Goal: Task Accomplishment & Management: Use online tool/utility

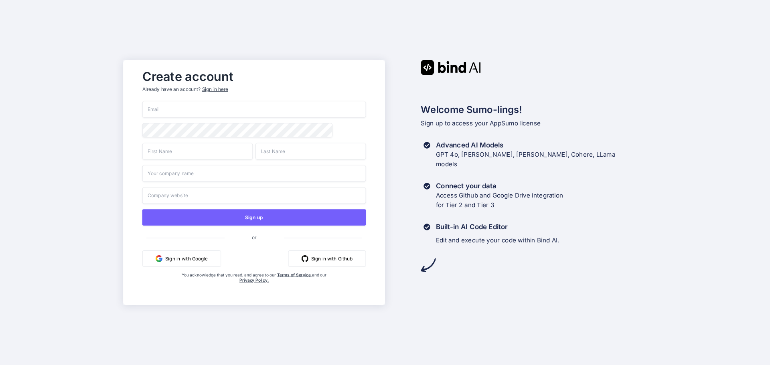
click at [164, 109] on input "email" at bounding box center [254, 109] width 224 height 17
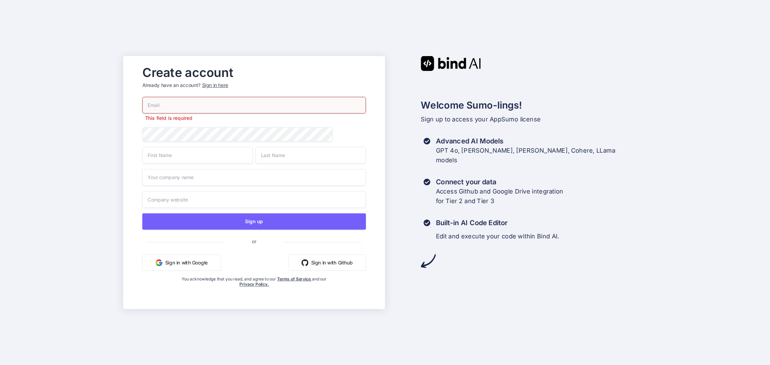
type input "[EMAIL_ADDRESS][DOMAIN_NAME]"
type input "Mohammad"
type input "Zubair"
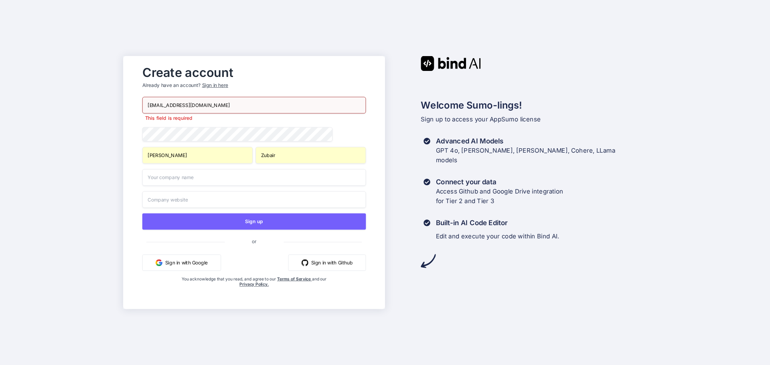
type input "UMS"
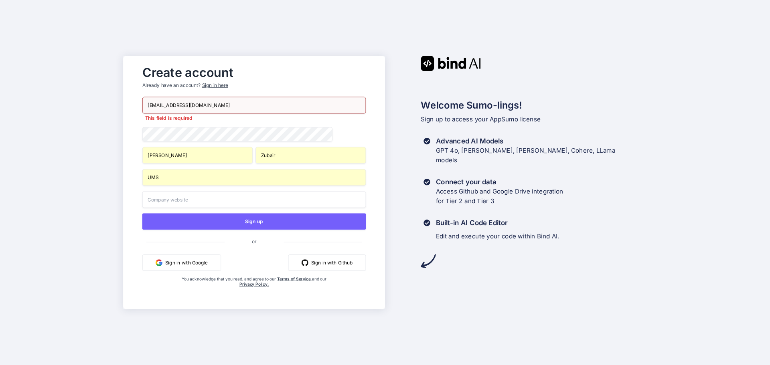
click at [212, 101] on input "[EMAIL_ADDRESS][DOMAIN_NAME]" at bounding box center [254, 105] width 224 height 17
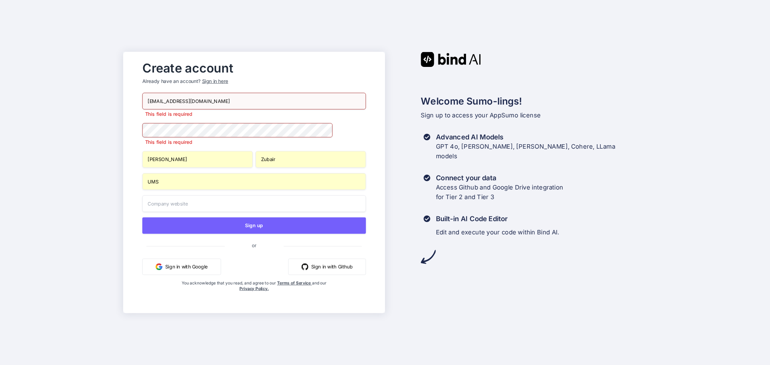
click at [42, 109] on div "Create account Already have an account? Sign in here tisinc@gmail.com This fiel…" at bounding box center [385, 182] width 770 height 365
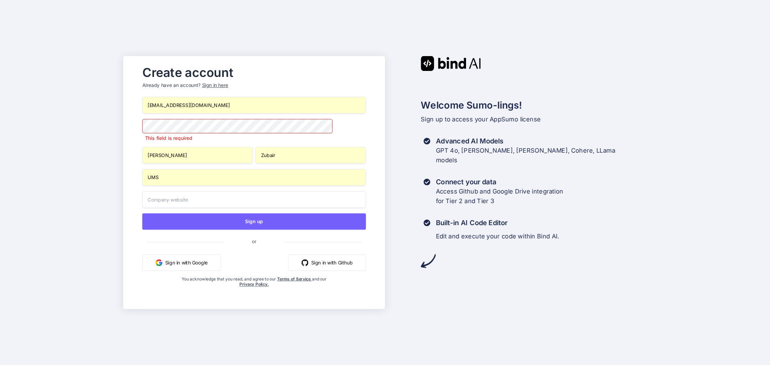
drag, startPoint x: 192, startPoint y: 158, endPoint x: 113, endPoint y: 154, distance: 78.7
click at [113, 154] on div "Create account Already have an account? Sign in here tisinc@gmail.com This fiel…" at bounding box center [385, 182] width 770 height 365
type input "M"
type input "Zubair"
click at [181, 185] on input "UMS" at bounding box center [254, 177] width 224 height 17
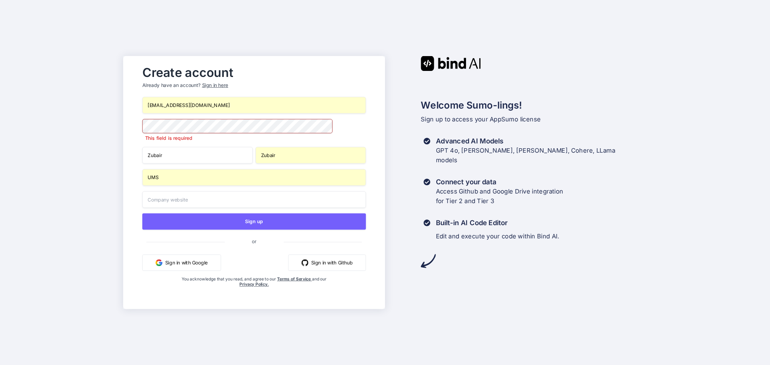
drag, startPoint x: 166, startPoint y: 178, endPoint x: 137, endPoint y: 177, distance: 28.9
click at [137, 177] on div "Create account Already have an account? Sign in here tisinc@gmail.com This fiel…" at bounding box center [254, 182] width 240 height 242
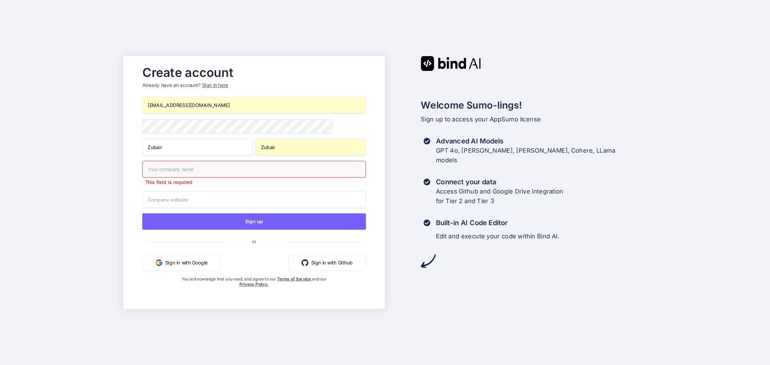
click at [558, 295] on div "Welcome Sumo-lings! Sign up to access your AppSumo license Advanced AI Models G…" at bounding box center [516, 182] width 262 height 253
click at [158, 170] on input "text" at bounding box center [254, 169] width 224 height 17
type input "NA"
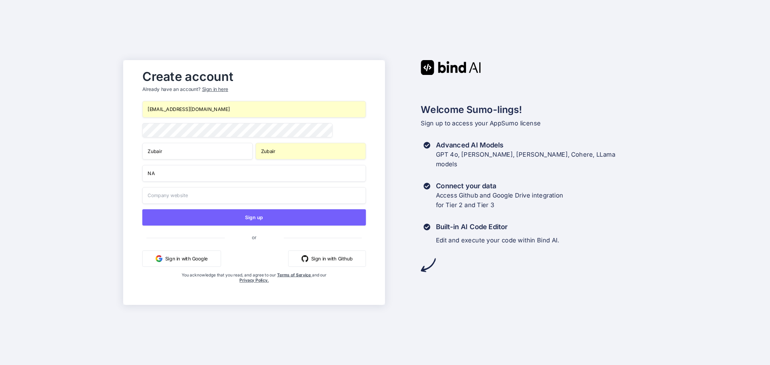
click at [164, 200] on input "text" at bounding box center [254, 195] width 224 height 17
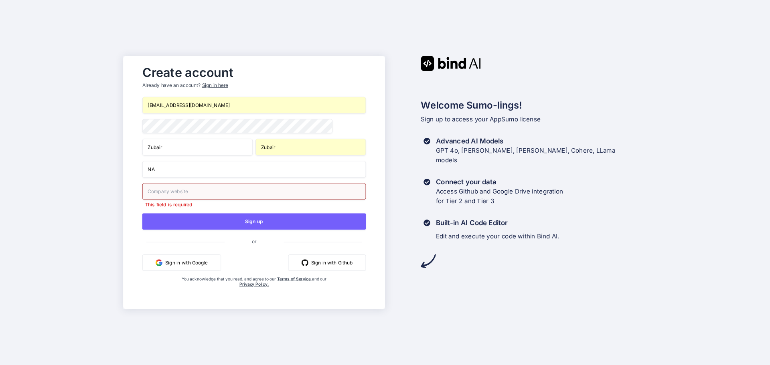
drag, startPoint x: 261, startPoint y: 219, endPoint x: 179, endPoint y: 190, distance: 87.8
click at [179, 190] on div "tisinc@gmail.com Zubair Zubair NA This field is required Sign up or Sign in wit…" at bounding box center [254, 200] width 224 height 207
click at [169, 194] on input "text" at bounding box center [254, 191] width 224 height 17
type input "NA"
click at [194, 170] on input "NA" at bounding box center [254, 169] width 224 height 17
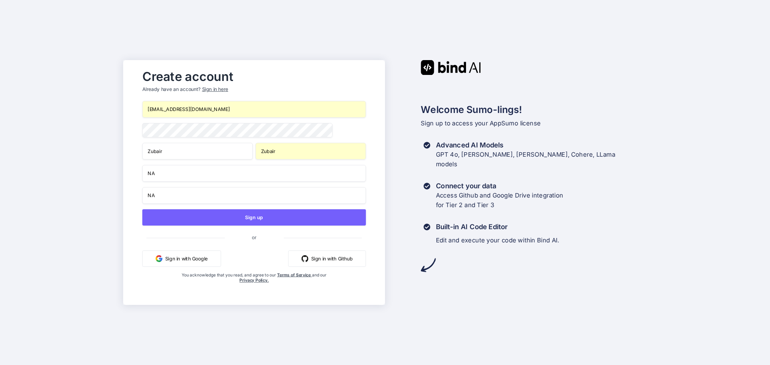
click at [420, 308] on div "Create account Already have an account? Sign in here tisinc@gmail.com Zubair Zu…" at bounding box center [385, 182] width 770 height 365
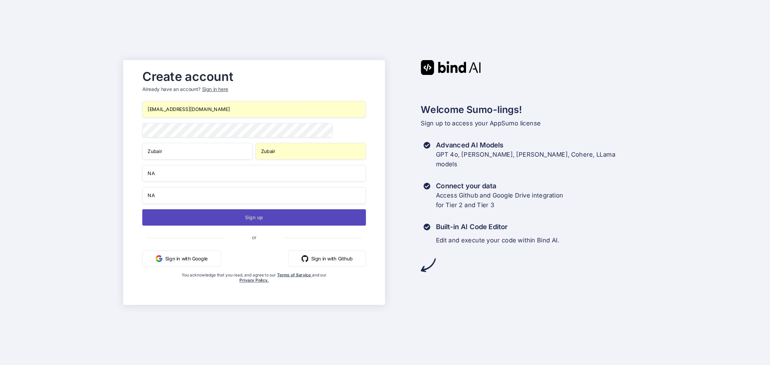
click at [254, 218] on button "Sign up" at bounding box center [254, 217] width 224 height 16
click at [259, 217] on button "Sign up" at bounding box center [254, 217] width 224 height 16
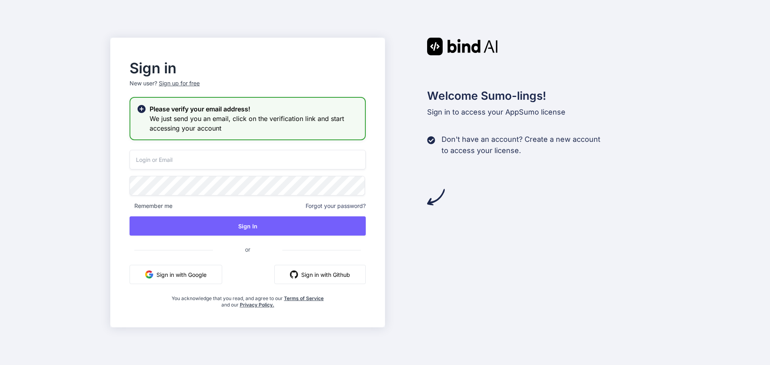
type input "[EMAIL_ADDRESS][DOMAIN_NAME]"
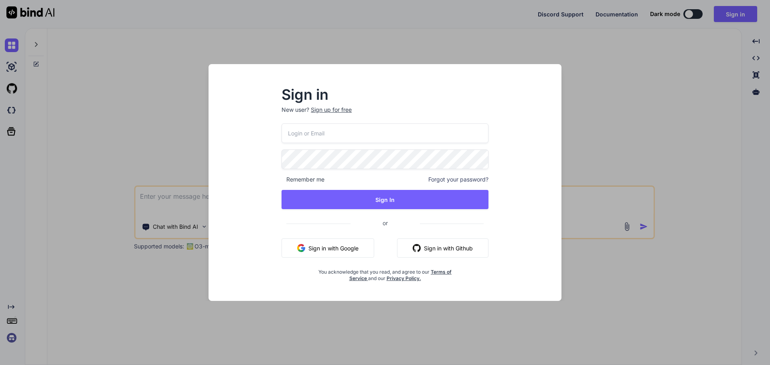
click at [314, 133] on input "email" at bounding box center [384, 133] width 207 height 20
type input "[EMAIL_ADDRESS][DOMAIN_NAME]"
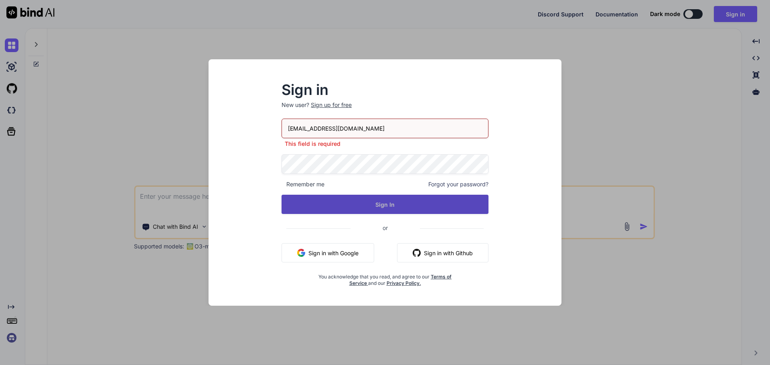
click at [391, 205] on button "Sign In" at bounding box center [384, 204] width 207 height 19
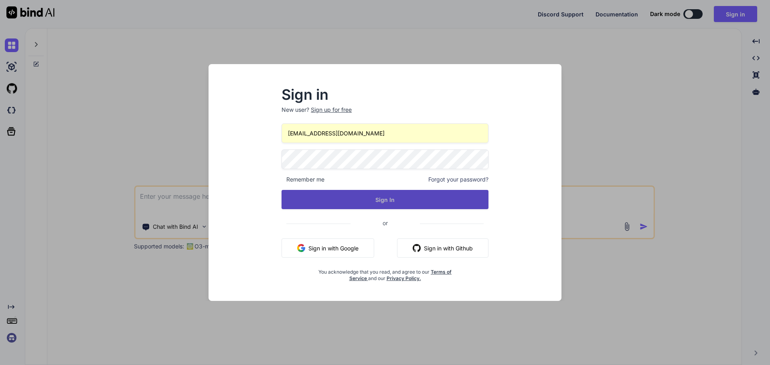
click at [393, 195] on button "Sign In" at bounding box center [384, 199] width 207 height 19
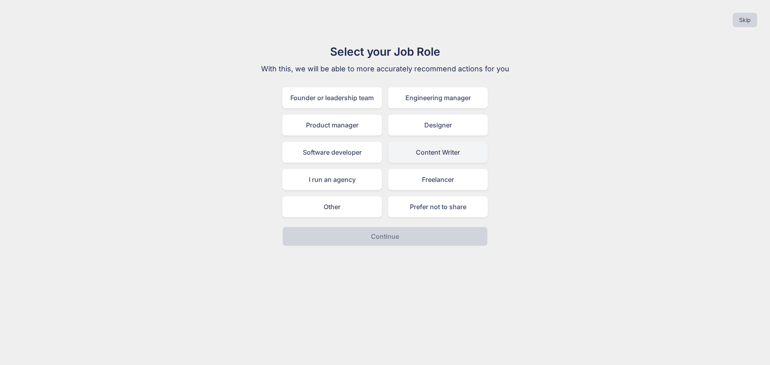
click at [458, 152] on div "Content Writer" at bounding box center [437, 152] width 99 height 21
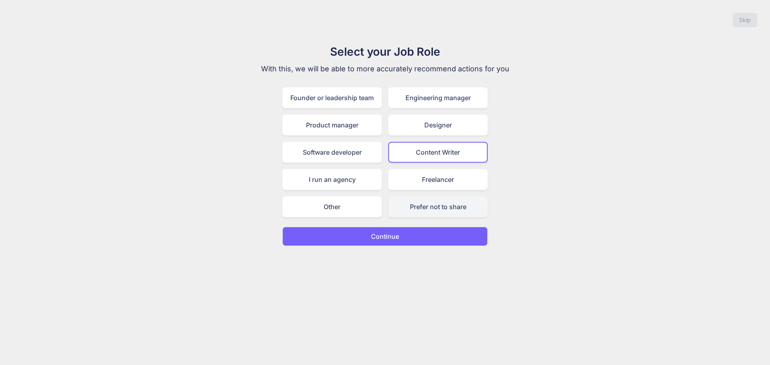
click at [462, 206] on div "Prefer not to share" at bounding box center [437, 206] width 99 height 21
click at [435, 153] on div "Content Writer" at bounding box center [437, 152] width 99 height 21
click at [397, 233] on p "Continue" at bounding box center [385, 237] width 28 height 10
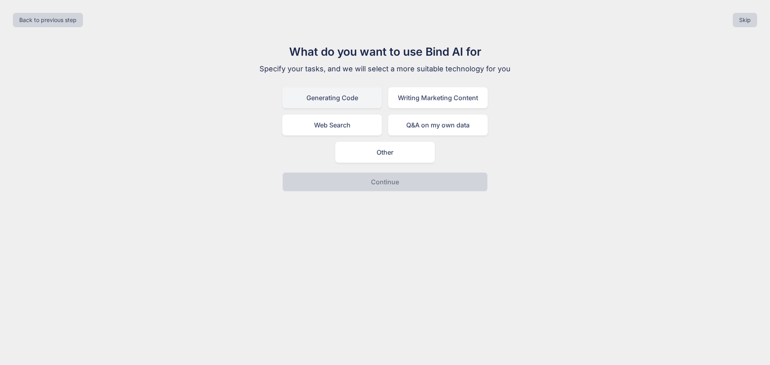
click at [345, 100] on div "Generating Code" at bounding box center [331, 97] width 99 height 21
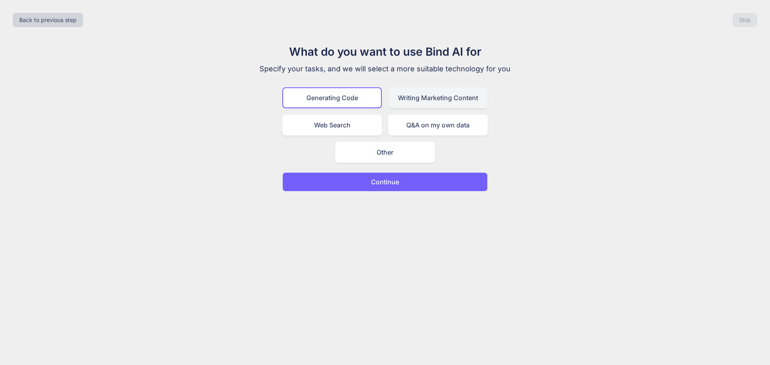
click at [434, 97] on div "Writing Marketing Content" at bounding box center [437, 97] width 99 height 21
drag, startPoint x: 332, startPoint y: 97, endPoint x: 570, endPoint y: 134, distance: 241.3
click at [332, 97] on div "Generating Code" at bounding box center [331, 97] width 99 height 21
click at [401, 184] on button "Continue" at bounding box center [384, 181] width 205 height 19
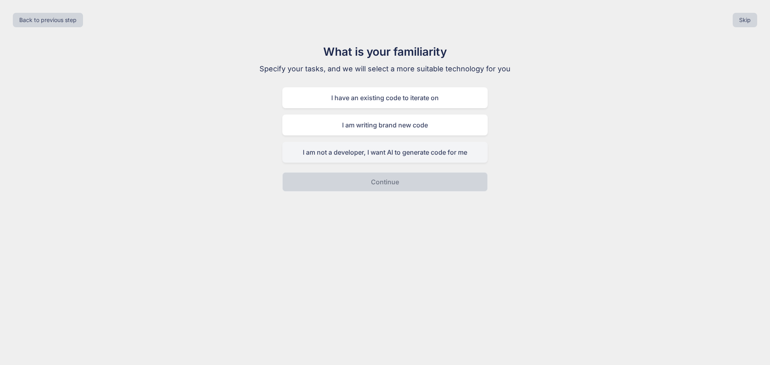
click at [436, 154] on div "I am not a developer, I want AI to generate code for me" at bounding box center [384, 152] width 205 height 21
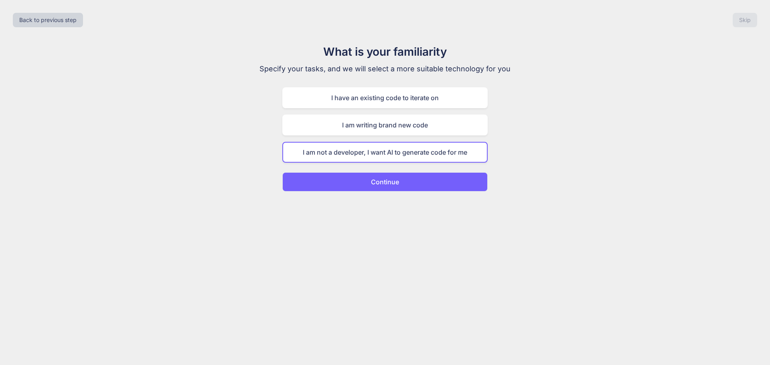
click at [407, 182] on button "Continue" at bounding box center [384, 181] width 205 height 19
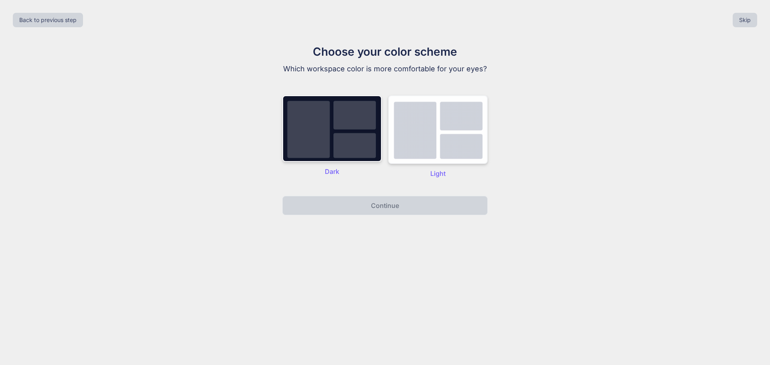
click at [448, 137] on img at bounding box center [437, 129] width 99 height 69
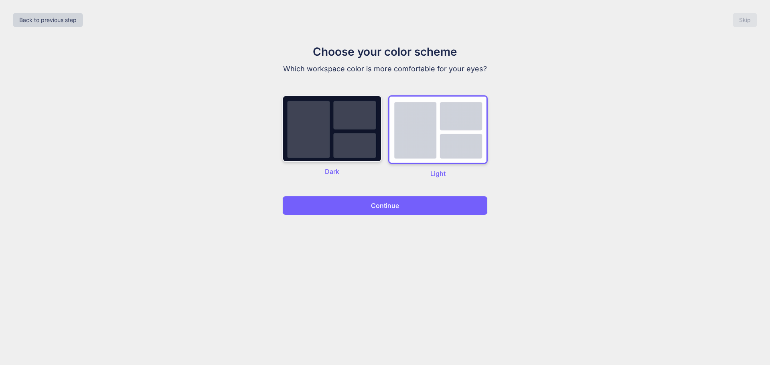
click at [333, 140] on img at bounding box center [331, 128] width 99 height 67
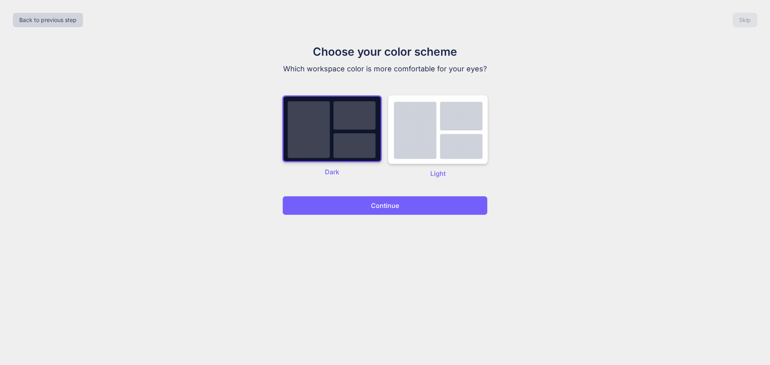
click at [387, 205] on p "Continue" at bounding box center [385, 206] width 28 height 10
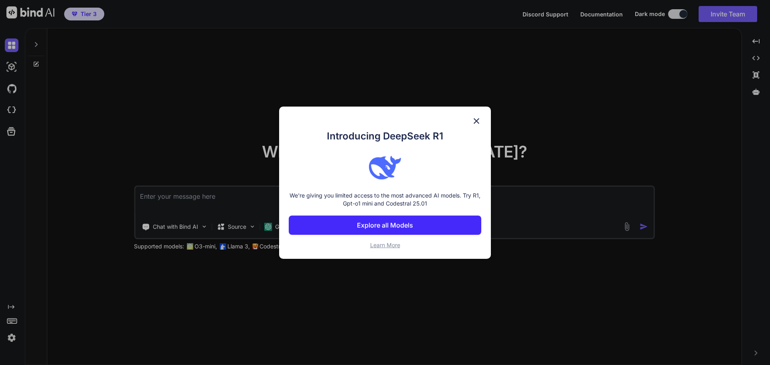
click at [406, 222] on p "Explore all Models" at bounding box center [385, 226] width 56 height 10
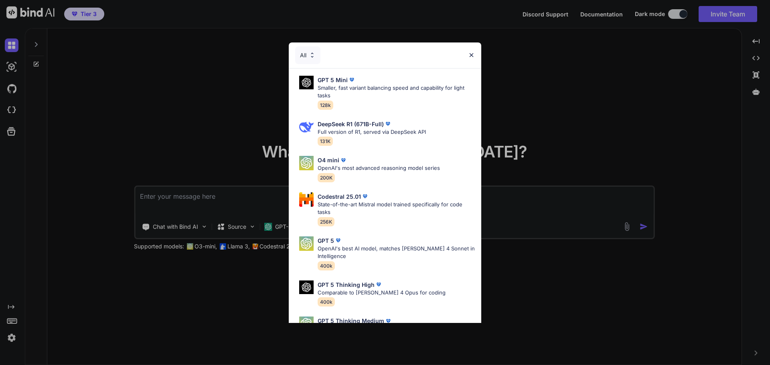
click at [347, 289] on p "Comparable to [PERSON_NAME] 4 Opus for coding" at bounding box center [382, 293] width 128 height 8
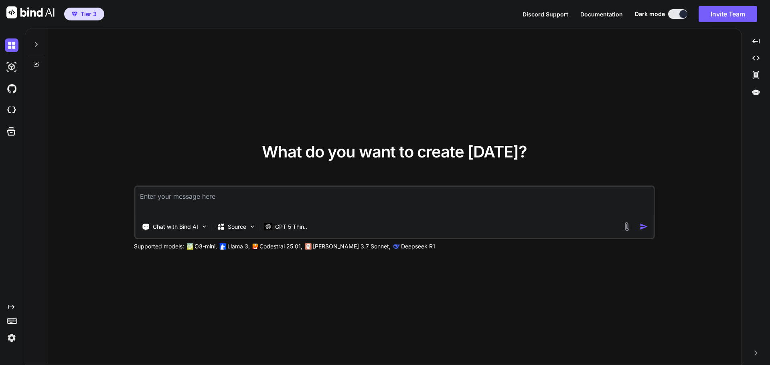
click at [10, 338] on img at bounding box center [12, 338] width 14 height 14
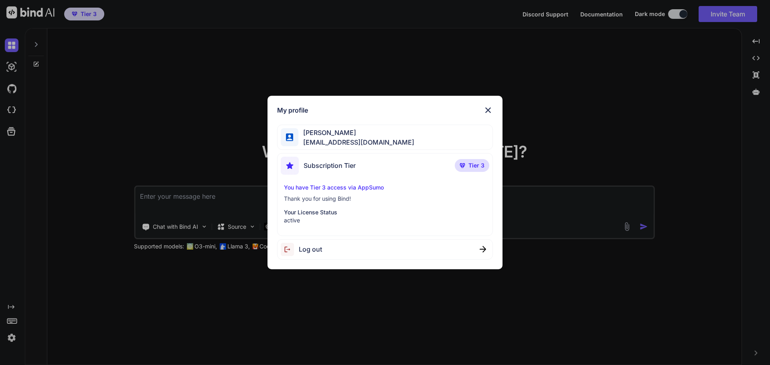
click at [12, 340] on div "My profile [PERSON_NAME] [EMAIL_ADDRESS][DOMAIN_NAME] Subscription Tier Tier 3 …" at bounding box center [385, 182] width 770 height 365
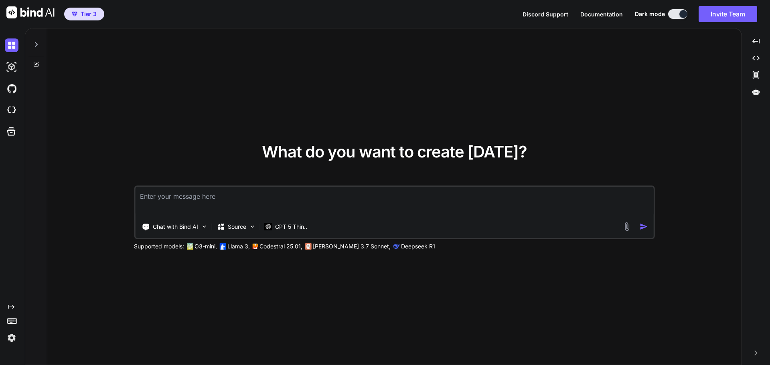
click at [682, 16] on div at bounding box center [683, 14] width 8 height 8
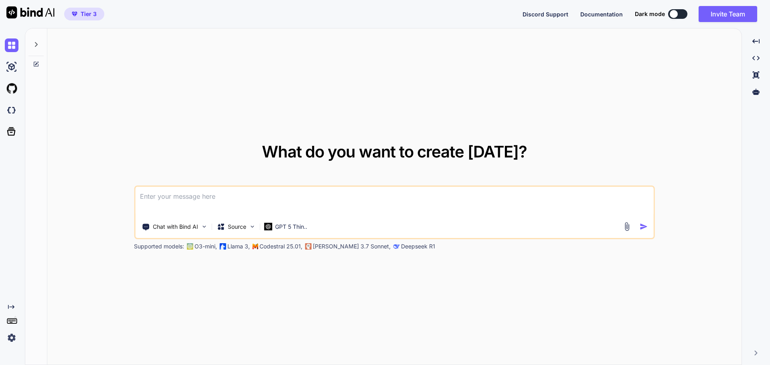
click at [675, 15] on div at bounding box center [674, 14] width 8 height 8
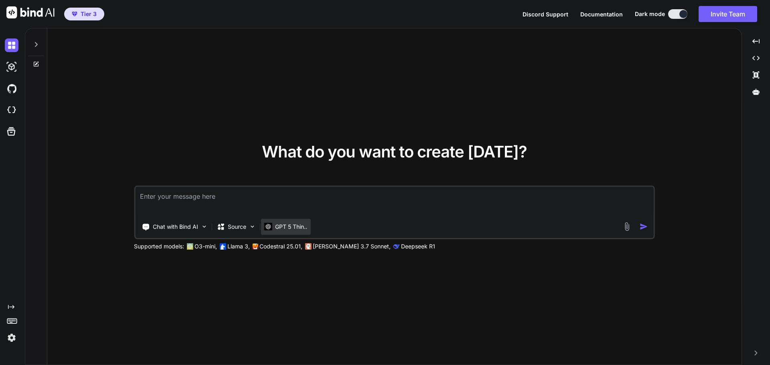
click at [287, 229] on p "GPT 5 Thin.." at bounding box center [291, 227] width 32 height 8
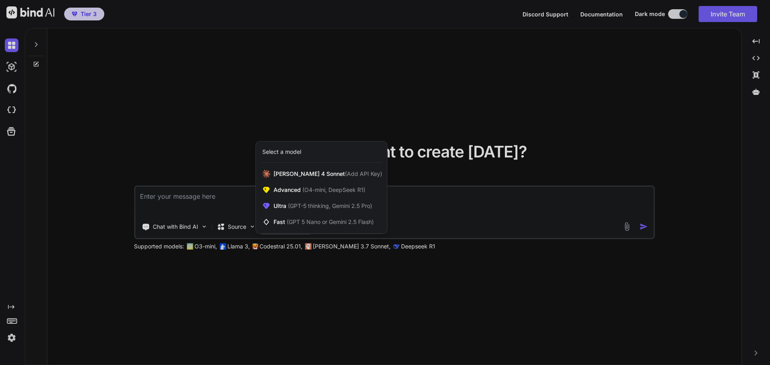
click at [296, 301] on div at bounding box center [385, 182] width 770 height 365
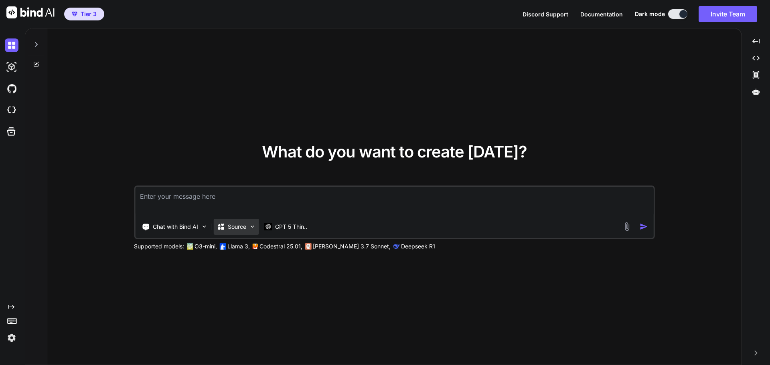
click at [255, 228] on img at bounding box center [252, 226] width 7 height 7
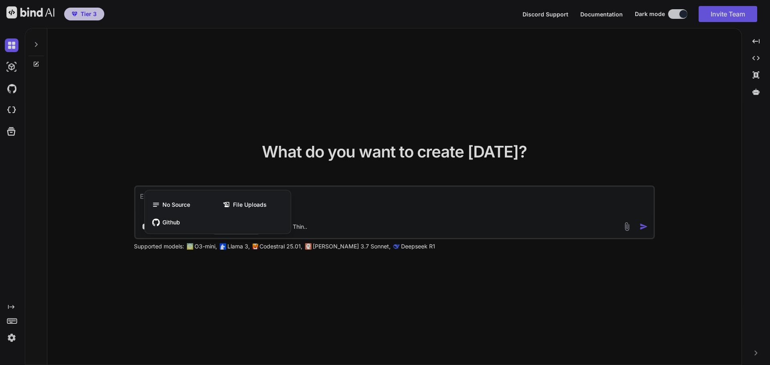
click at [244, 298] on div at bounding box center [385, 182] width 770 height 365
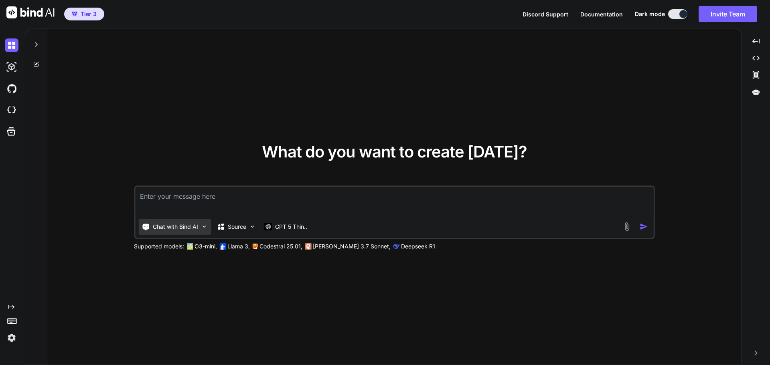
click at [204, 226] on img at bounding box center [203, 226] width 7 height 7
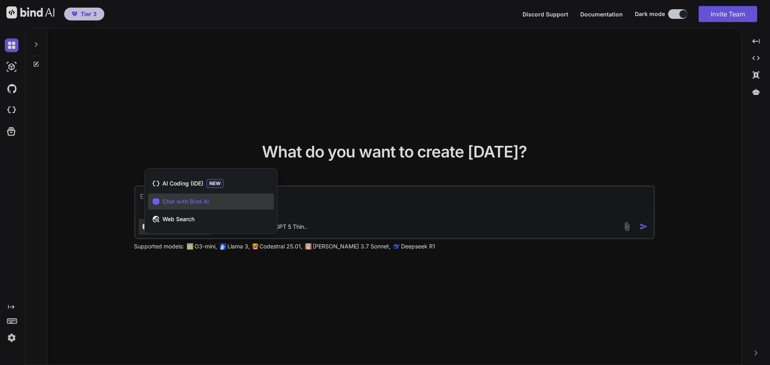
click at [198, 288] on div at bounding box center [385, 182] width 770 height 365
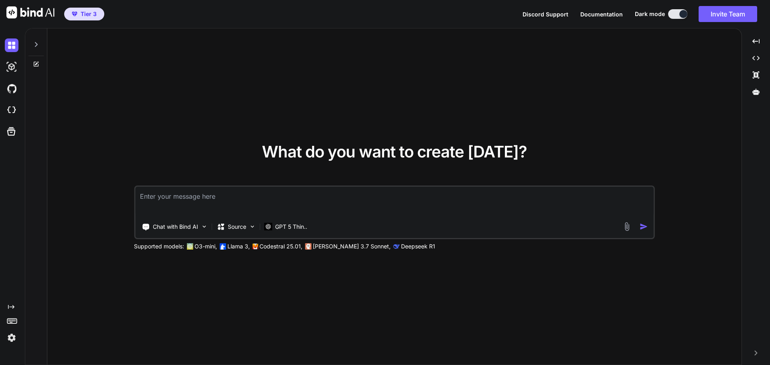
click at [234, 296] on div "What do you want to create [DATE]? Chat with Bind AI Source GPT 5 Thin.. Suppor…" at bounding box center [394, 196] width 694 height 337
click at [11, 337] on img at bounding box center [12, 338] width 14 height 14
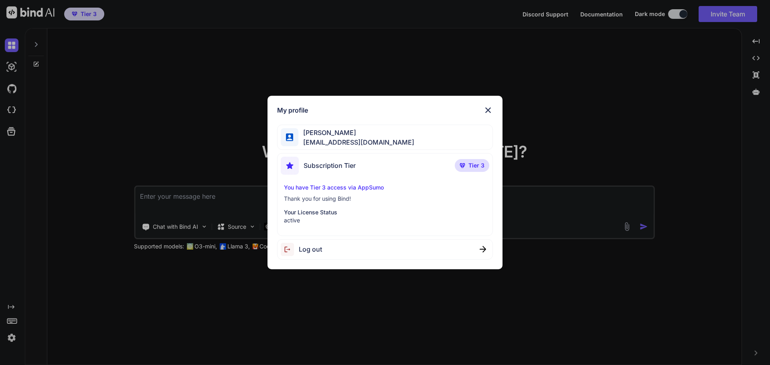
click at [310, 249] on span "Log out" at bounding box center [310, 250] width 23 height 10
